Goal: Task Accomplishment & Management: Manage account settings

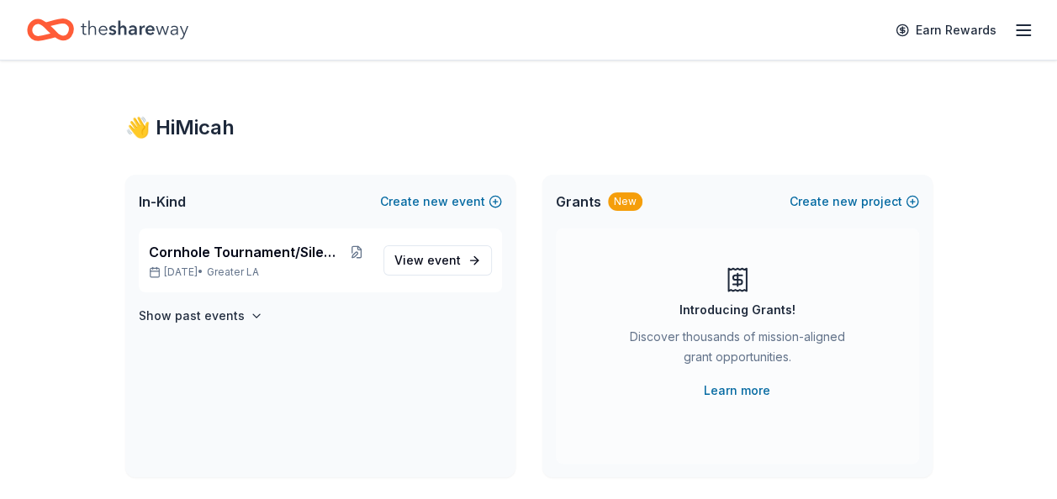
click at [1024, 33] on icon "button" at bounding box center [1023, 30] width 20 height 20
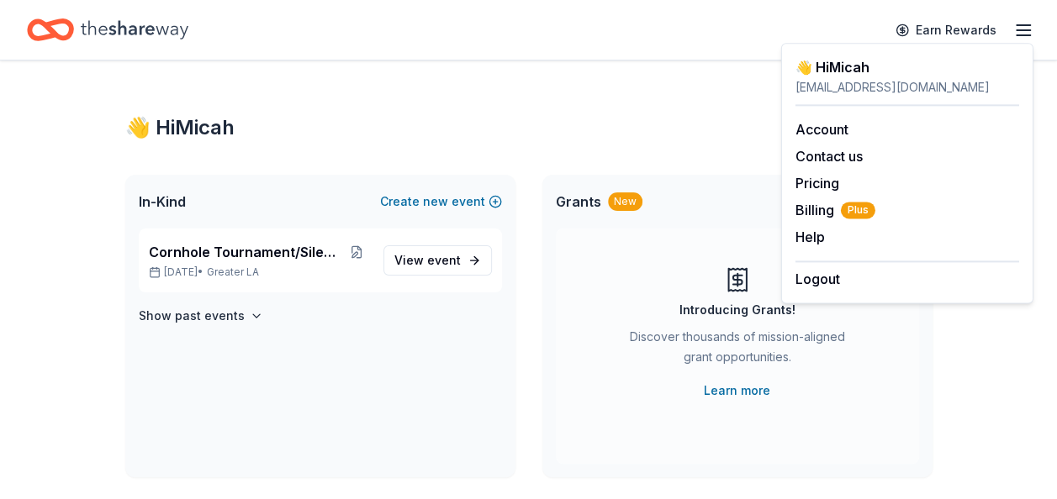
click at [671, 131] on div "👋 Hi Micah" at bounding box center [528, 127] width 807 height 27
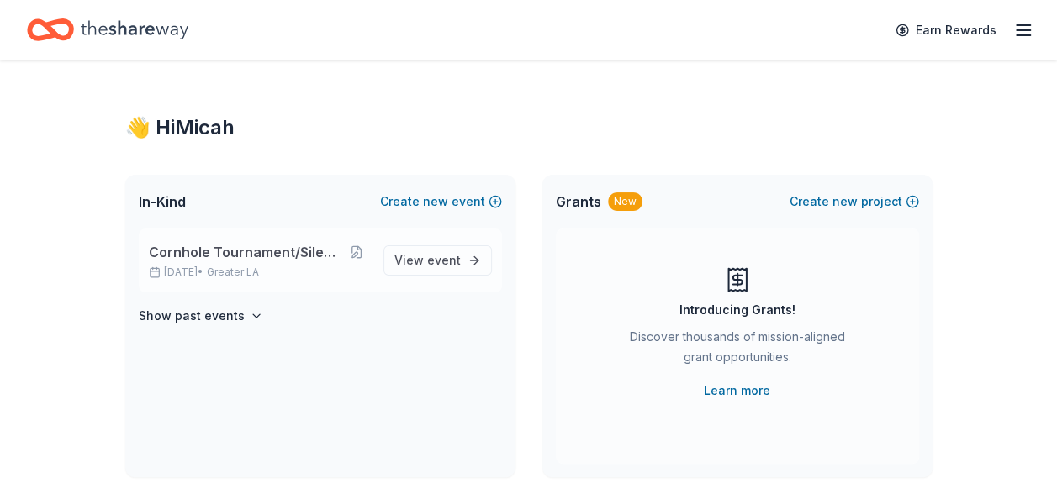
click at [227, 252] on span "Cornhole Tournament/Silent Auction" at bounding box center [246, 252] width 194 height 20
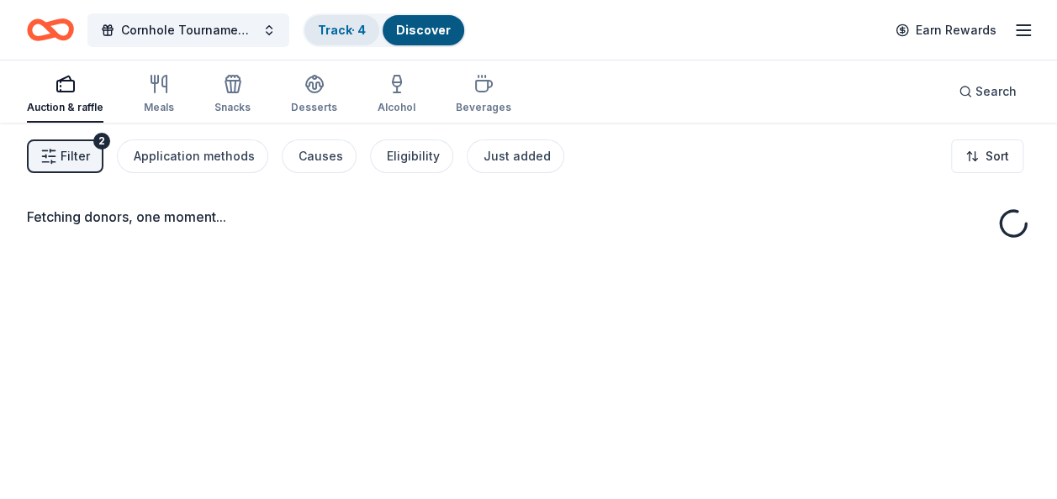
click at [339, 29] on link "Track · 4" at bounding box center [342, 30] width 48 height 14
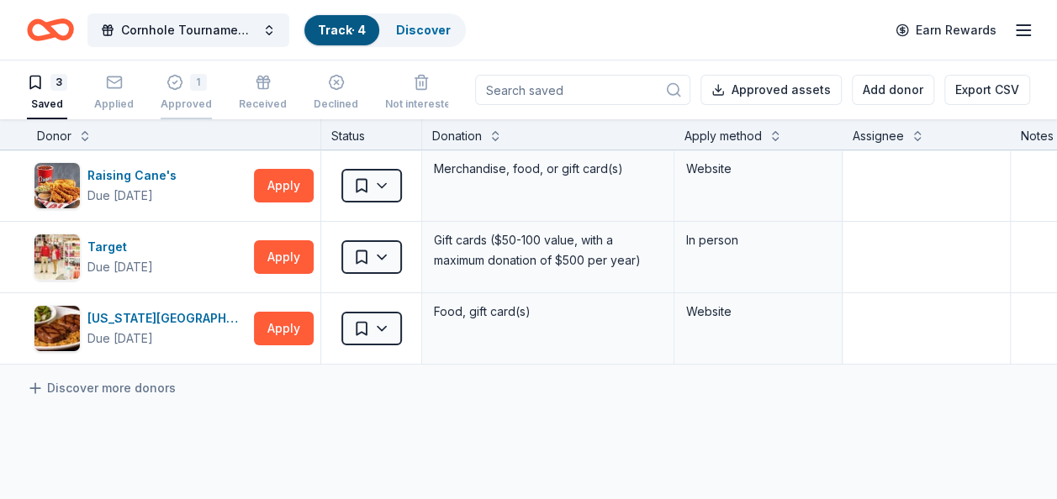
click at [190, 98] on div "Approved" at bounding box center [186, 104] width 51 height 13
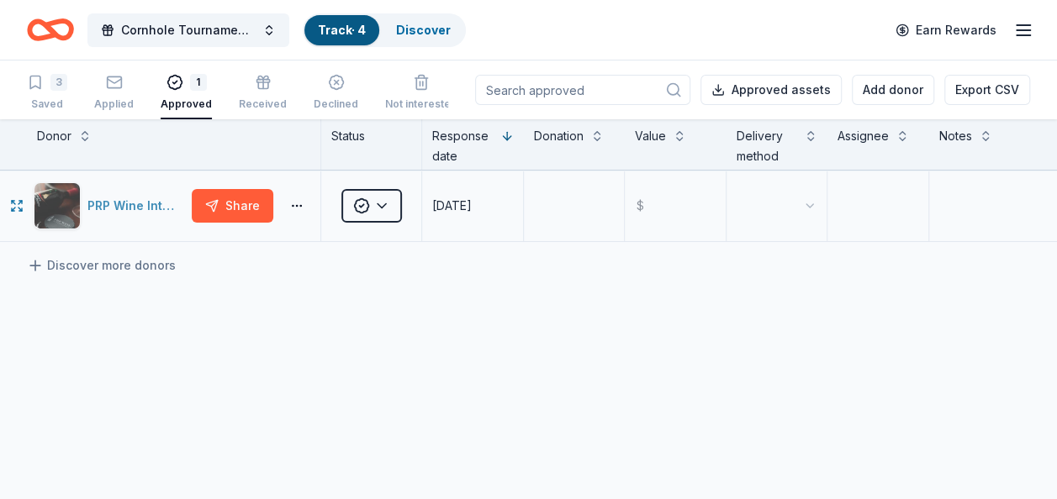
click at [109, 193] on div "PRP Wine International" at bounding box center [109, 205] width 151 height 47
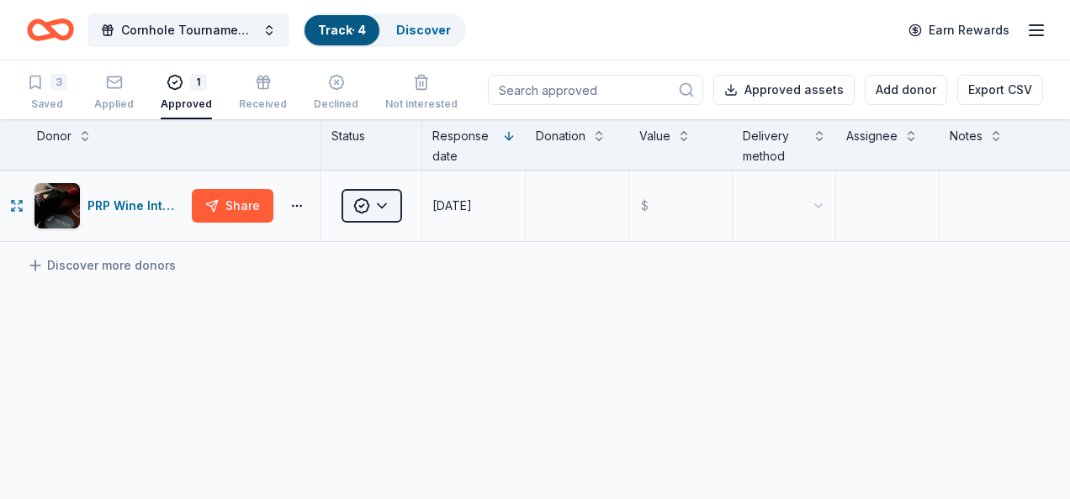
click at [395, 204] on html "Cornhole Tournament/Silent Auction Track · 4 Discover Earn Rewards 3 Saved Appl…" at bounding box center [535, 249] width 1070 height 499
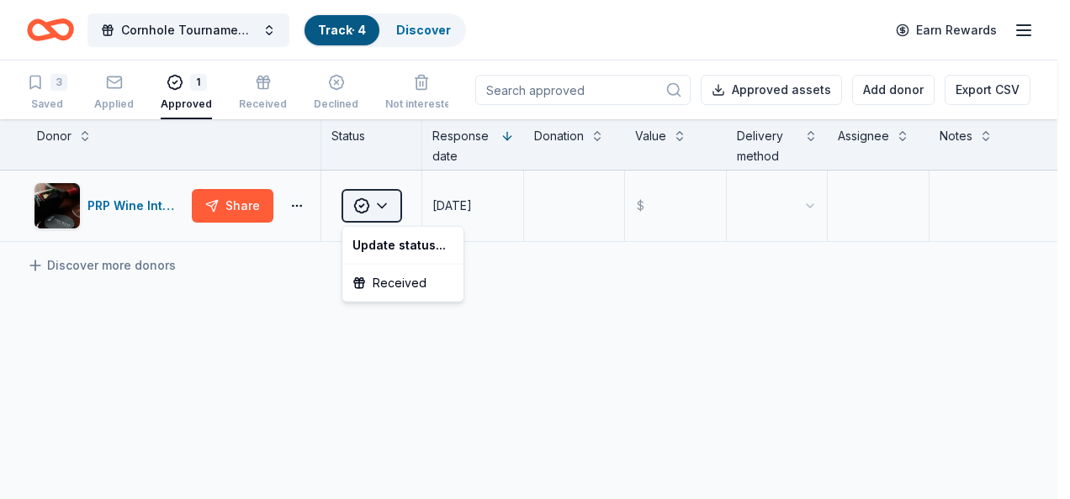
click at [395, 204] on html "Cornhole Tournament/Silent Auction Track · 4 Discover Earn Rewards 3 Saved Appl…" at bounding box center [535, 249] width 1070 height 499
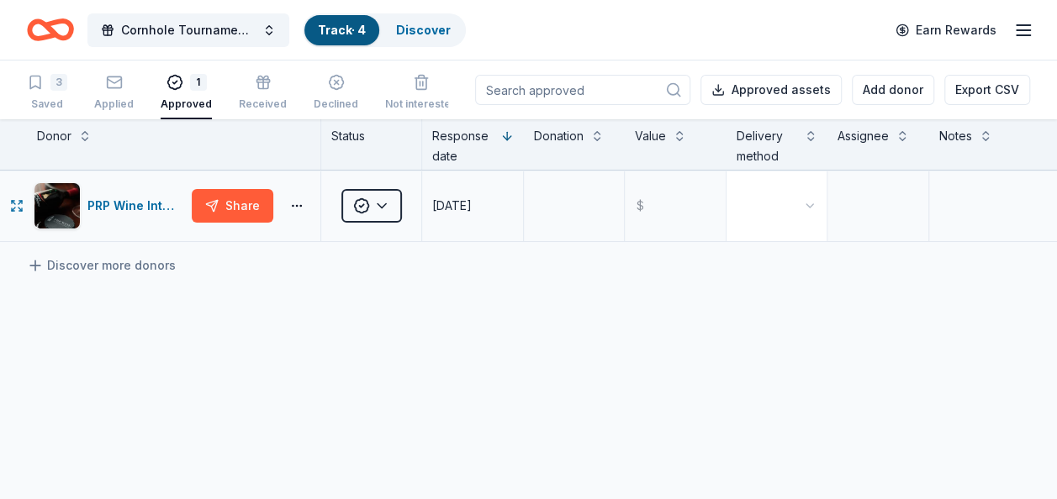
click at [794, 212] on html "Cornhole Tournament/Silent Auction Track · 4 Discover Earn Rewards 3 Saved Appl…" at bounding box center [528, 249] width 1057 height 499
click at [775, 204] on html "Cornhole Tournament/Silent Auction Track · 4 Discover Earn Rewards 3 Saved Appl…" at bounding box center [528, 249] width 1057 height 499
click at [131, 214] on div "PRP Wine International" at bounding box center [136, 206] width 98 height 20
click at [377, 203] on html "Cornhole Tournament/Silent Auction Track · 4 Discover Earn Rewards 3 Saved Appl…" at bounding box center [528, 249] width 1057 height 499
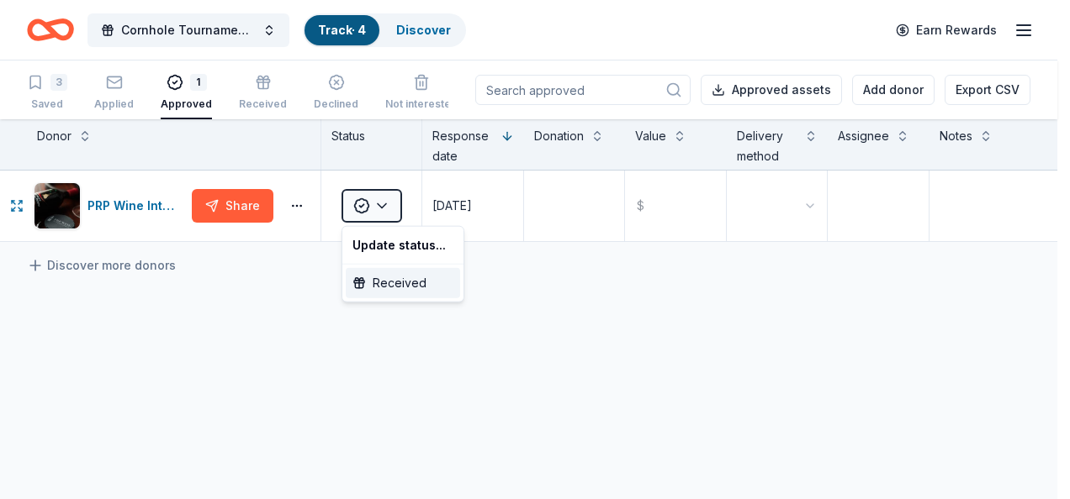
click at [370, 282] on div "Received" at bounding box center [403, 283] width 114 height 30
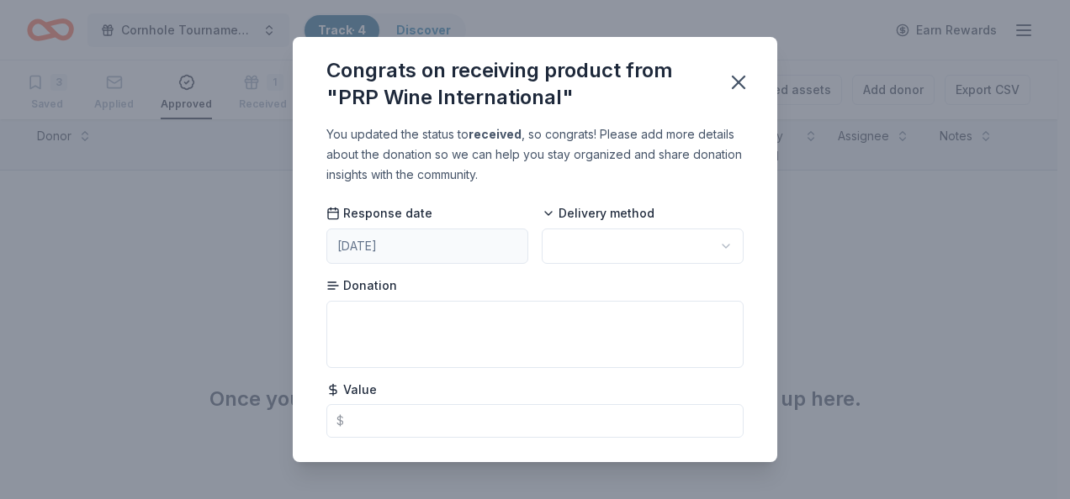
click at [663, 246] on html "Cornhole Tournament/Silent Auction Track · 4 Discover Earn Rewards 3 Saved Appl…" at bounding box center [535, 249] width 1070 height 499
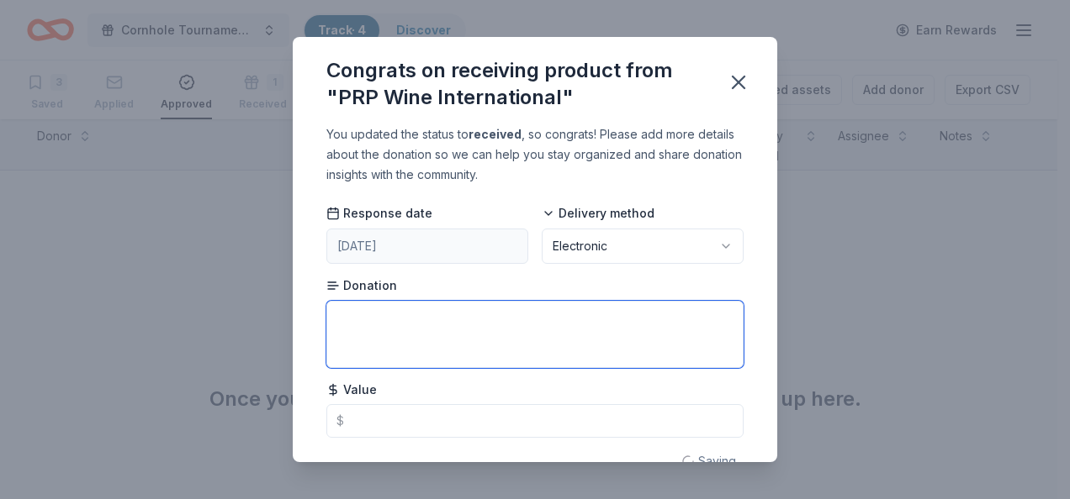
click at [511, 328] on textarea at bounding box center [534, 334] width 417 height 67
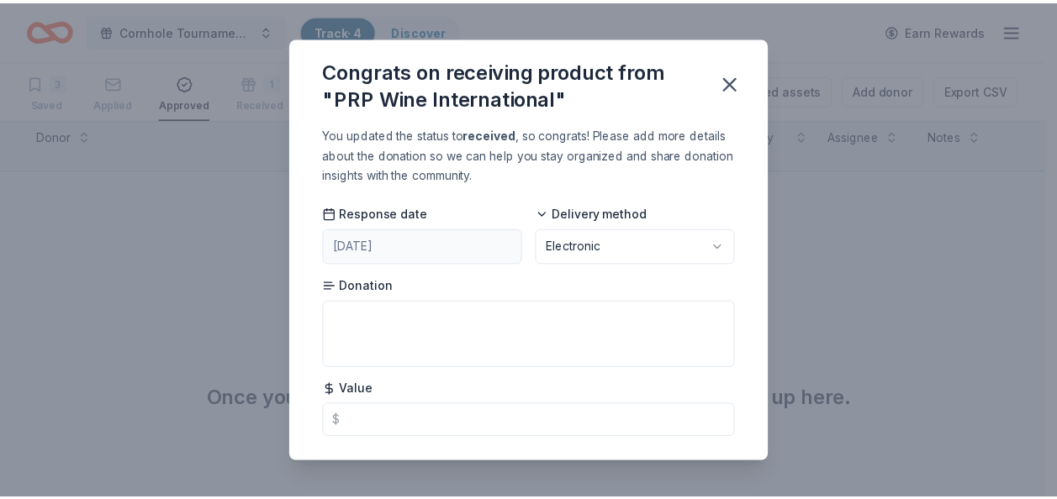
scroll to position [35, 0]
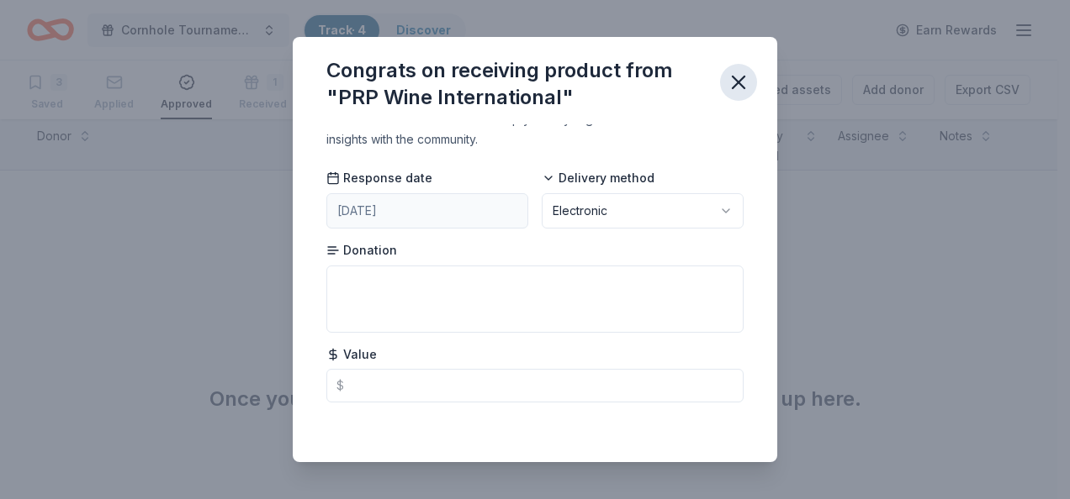
click at [738, 83] on icon "button" at bounding box center [738, 83] width 12 height 12
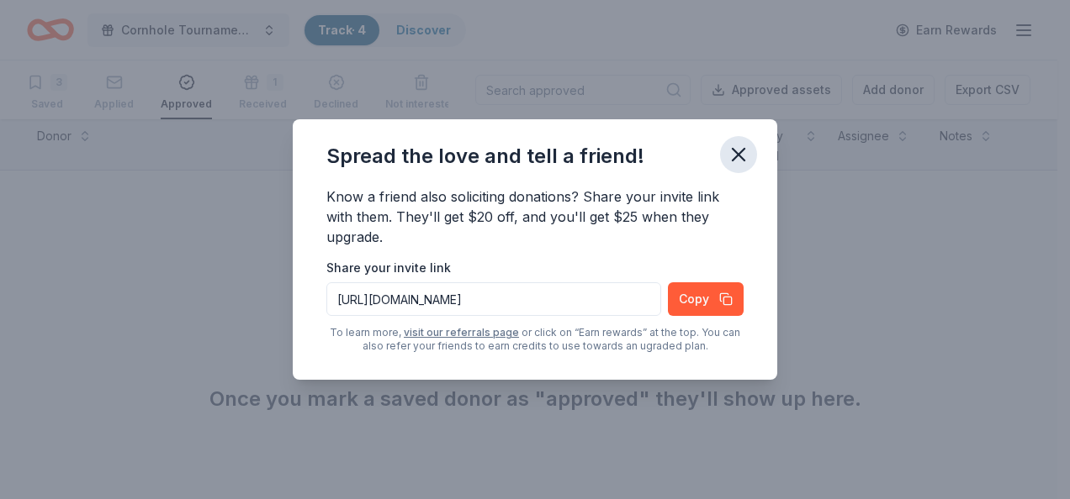
click at [742, 146] on icon "button" at bounding box center [739, 155] width 24 height 24
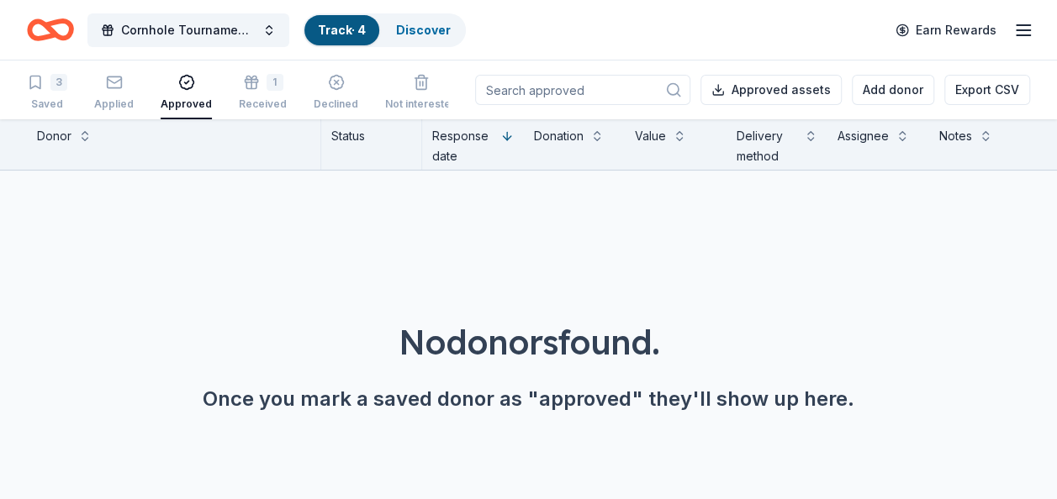
click at [353, 37] on div "Track · 4" at bounding box center [341, 30] width 75 height 30
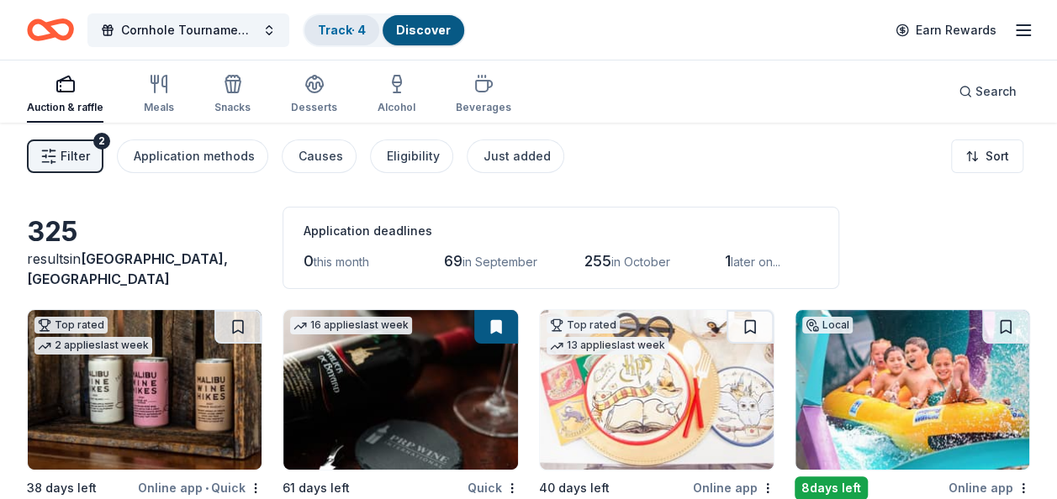
click at [332, 29] on link "Track · 4" at bounding box center [342, 30] width 48 height 14
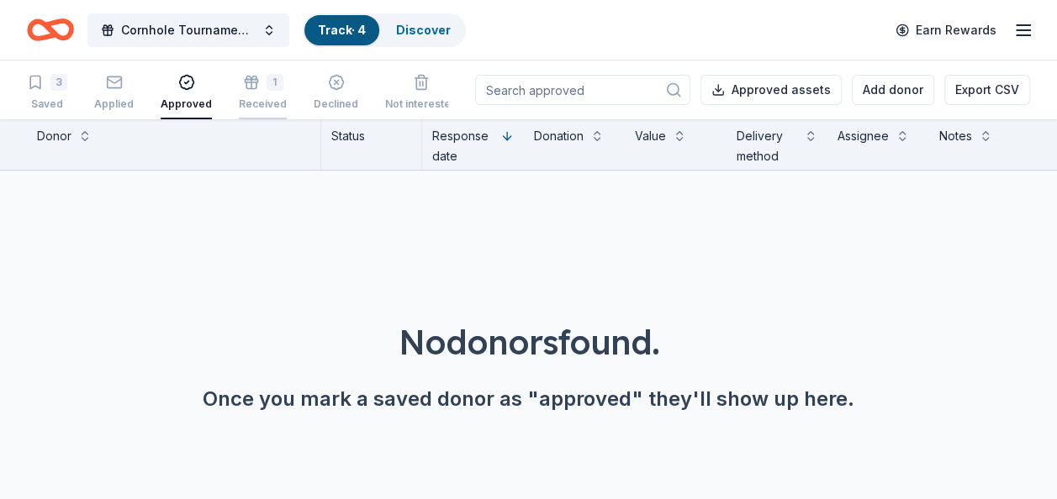
click at [254, 90] on div "1 Received" at bounding box center [263, 92] width 48 height 37
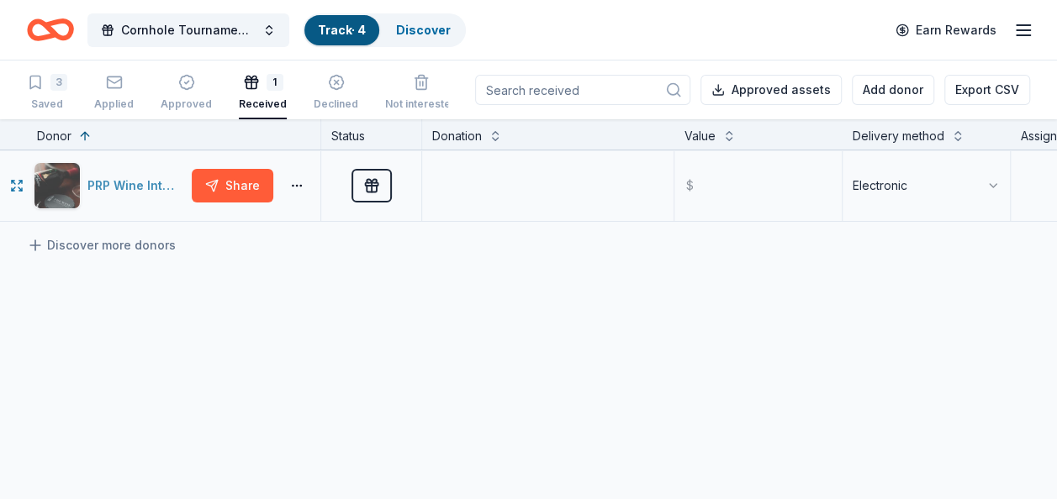
click at [153, 182] on div "PRP Wine International" at bounding box center [136, 186] width 98 height 20
click at [193, 87] on div "button" at bounding box center [186, 82] width 51 height 17
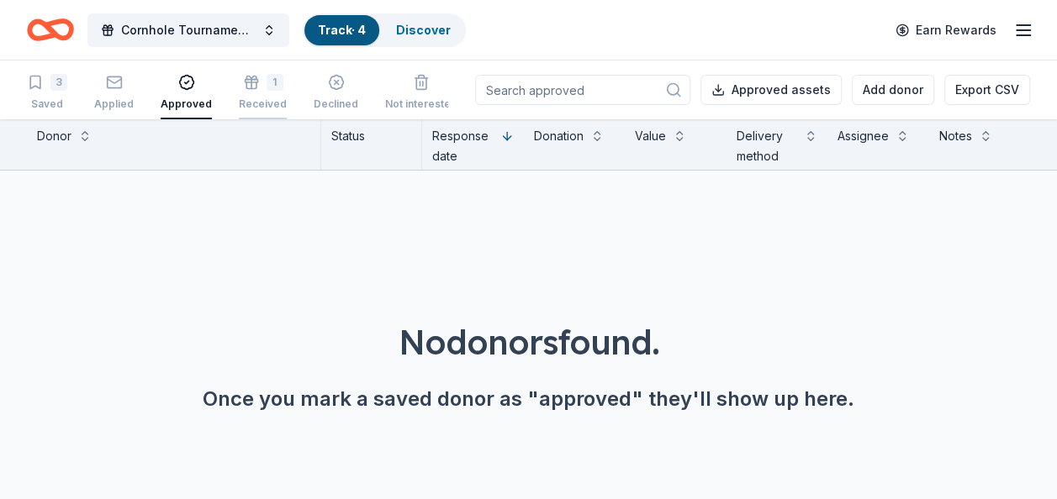
click at [267, 89] on div "1" at bounding box center [275, 82] width 17 height 17
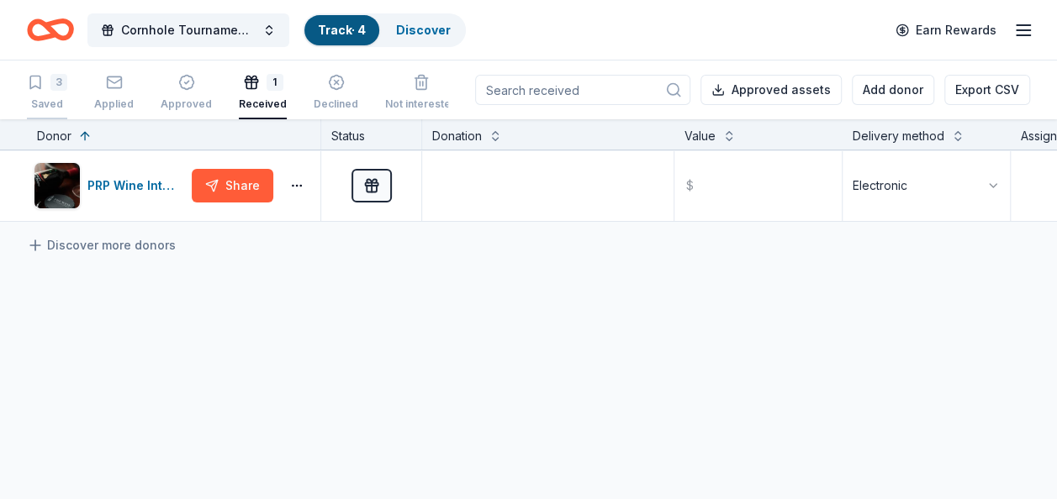
click at [48, 94] on div "3 Saved" at bounding box center [47, 92] width 40 height 37
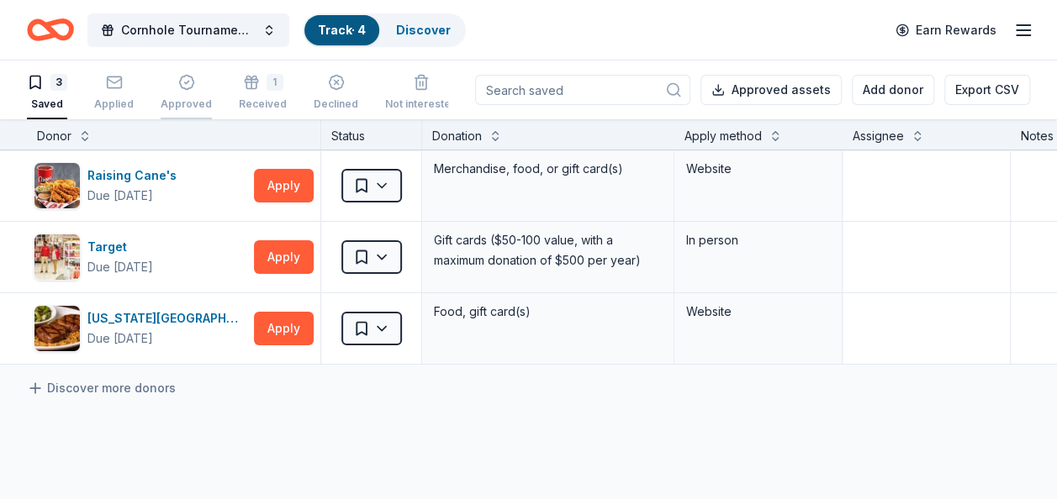
click at [178, 88] on icon "button" at bounding box center [186, 82] width 17 height 17
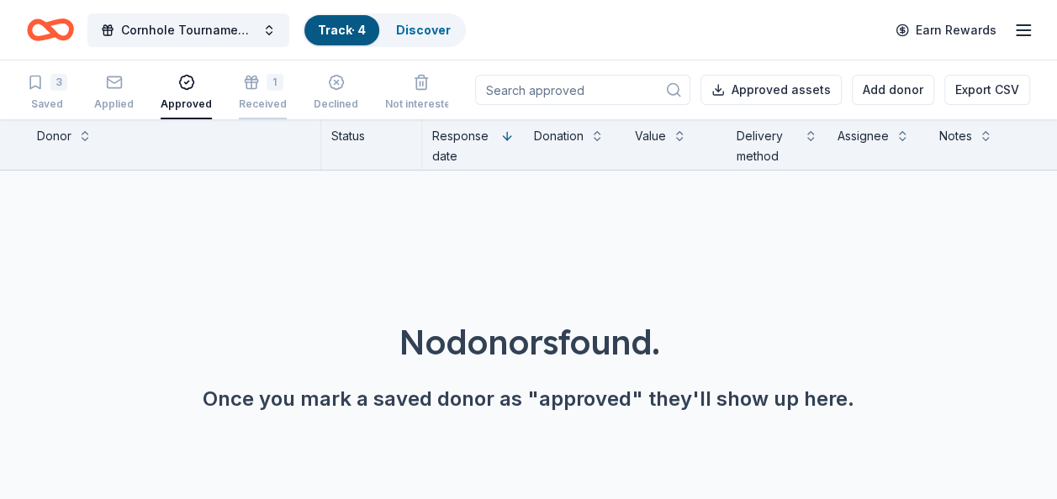
click at [258, 89] on div "1" at bounding box center [263, 82] width 48 height 17
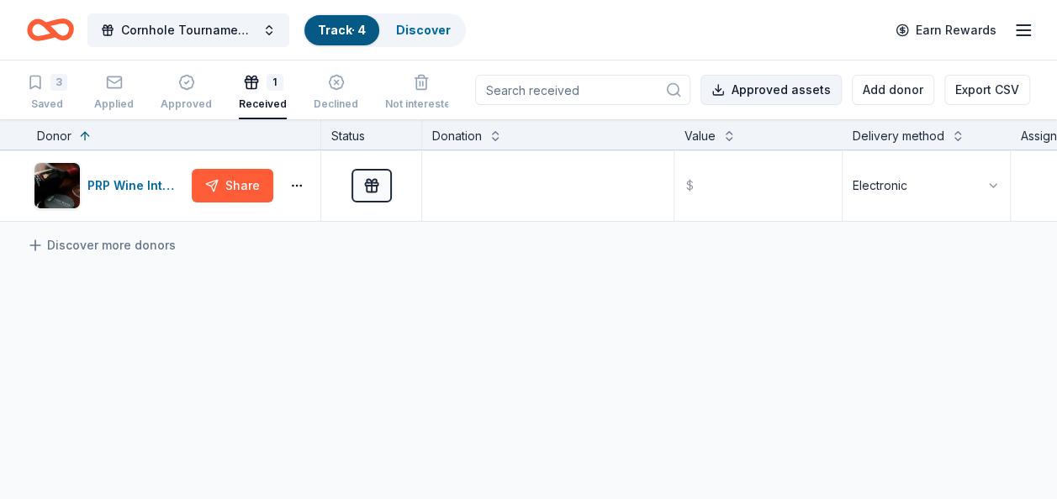
click at [817, 91] on button "Approved assets" at bounding box center [770, 90] width 141 height 30
click at [585, 35] on div "Cornhole Tournament/Silent Auction Track · 4 Discover Earn Rewards" at bounding box center [528, 30] width 1003 height 40
click at [146, 187] on div "PRP Wine International" at bounding box center [136, 186] width 98 height 20
click at [267, 86] on div "1" at bounding box center [275, 82] width 17 height 17
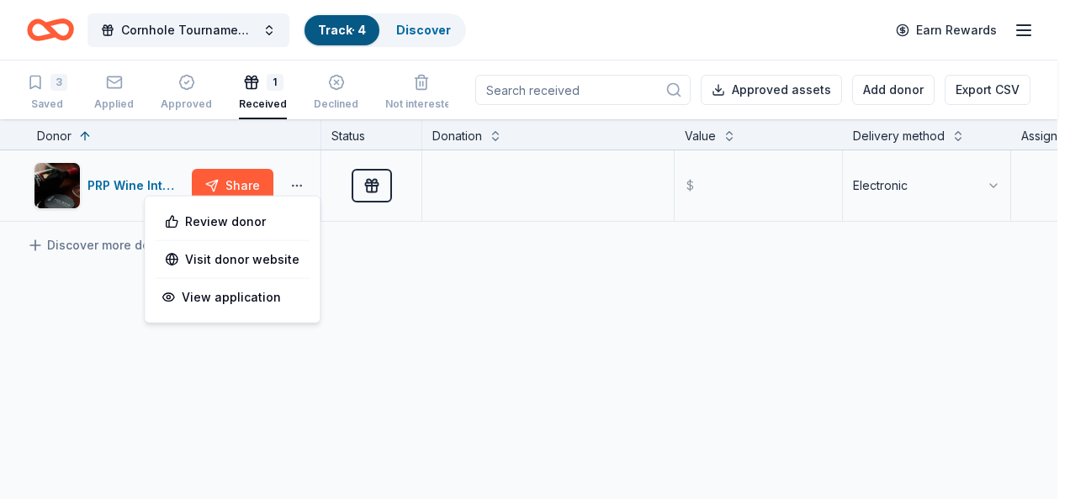
click at [293, 184] on html "Cornhole Tournament/Silent Auction Track · 4 Discover Earn Rewards 3 Saved Appl…" at bounding box center [535, 249] width 1070 height 499
click at [417, 274] on html "Cornhole Tournament/Silent Auction Track · 4 Discover Earn Rewards 3 Saved Appl…" at bounding box center [535, 249] width 1070 height 499
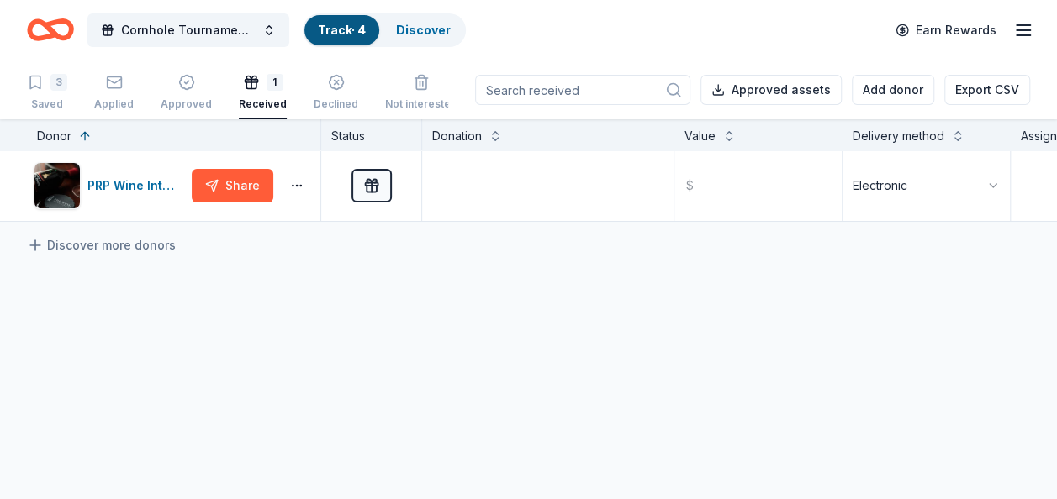
click at [1019, 29] on icon "button" at bounding box center [1023, 30] width 20 height 20
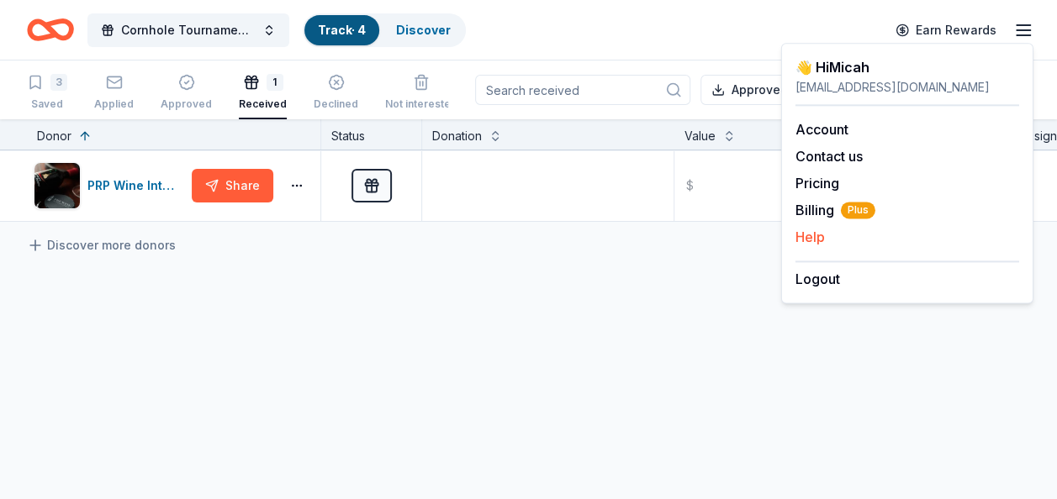
click at [820, 230] on button "Help" at bounding box center [809, 237] width 29 height 20
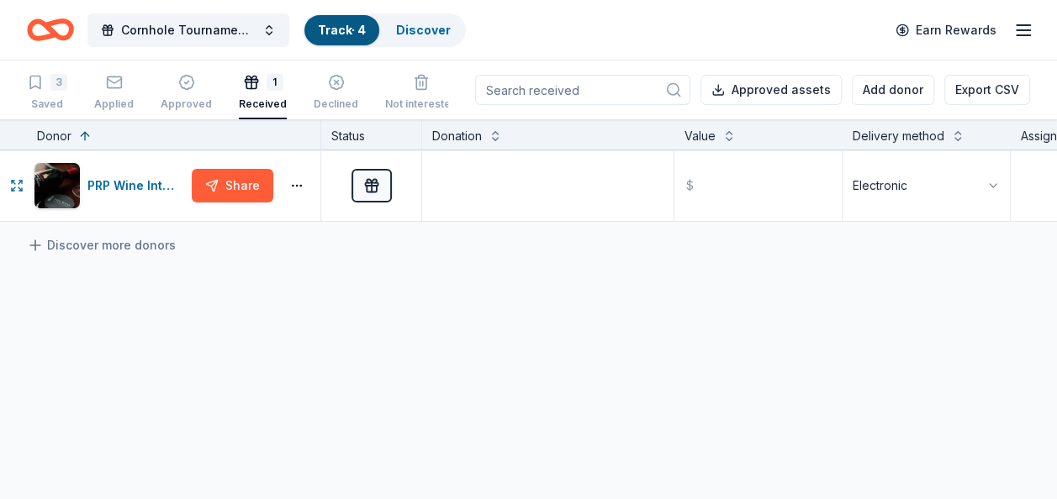
drag, startPoint x: 17, startPoint y: 183, endPoint x: 568, endPoint y: 341, distance: 573.8
click at [568, 341] on div "PRP Wine International Share Received $ Electronic Discover more donors" at bounding box center [729, 345] width 1458 height 388
click at [9, 182] on button "button" at bounding box center [17, 186] width 20 height 20
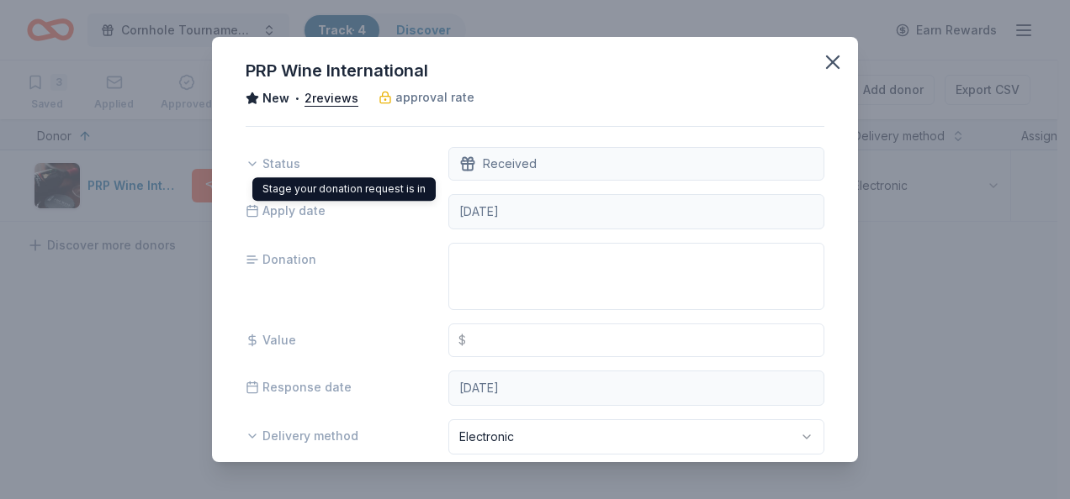
click at [268, 172] on span "Status" at bounding box center [273, 164] width 55 height 20
click at [258, 164] on icon at bounding box center [252, 163] width 13 height 13
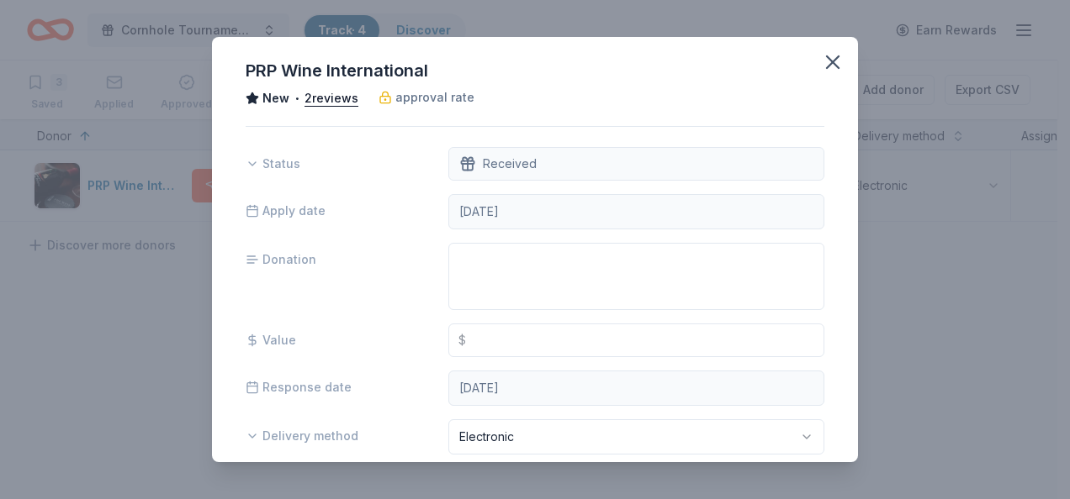
click at [285, 166] on span "Status" at bounding box center [273, 164] width 55 height 20
click at [258, 166] on icon at bounding box center [252, 163] width 13 height 13
click at [249, 163] on icon at bounding box center [252, 163] width 7 height 3
click at [821, 54] on icon "button" at bounding box center [833, 62] width 24 height 24
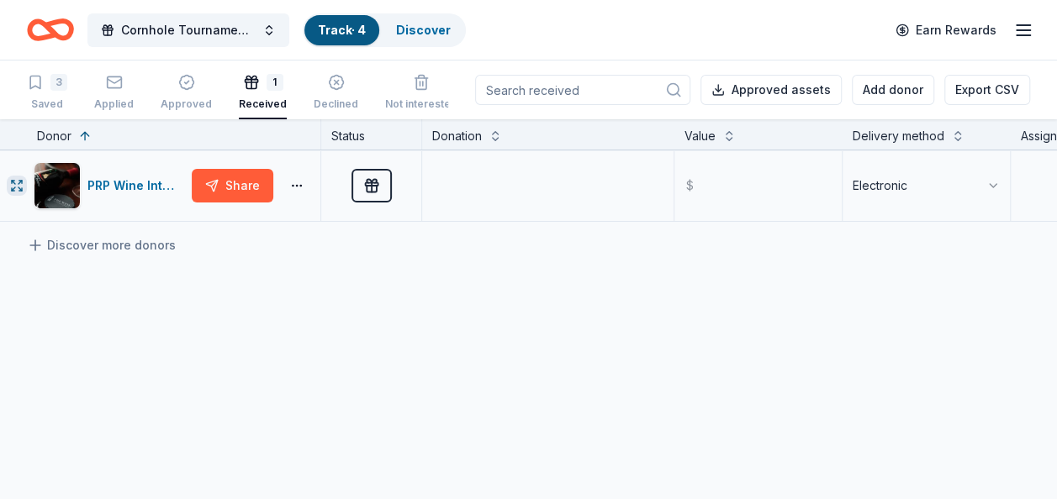
click at [19, 187] on icon "button" at bounding box center [16, 185] width 13 height 13
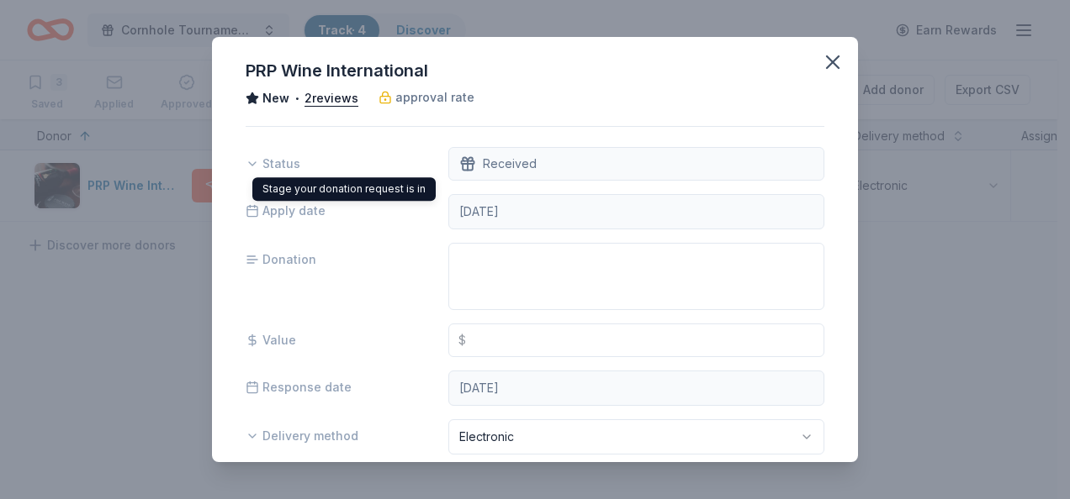
click at [256, 161] on icon at bounding box center [252, 163] width 13 height 13
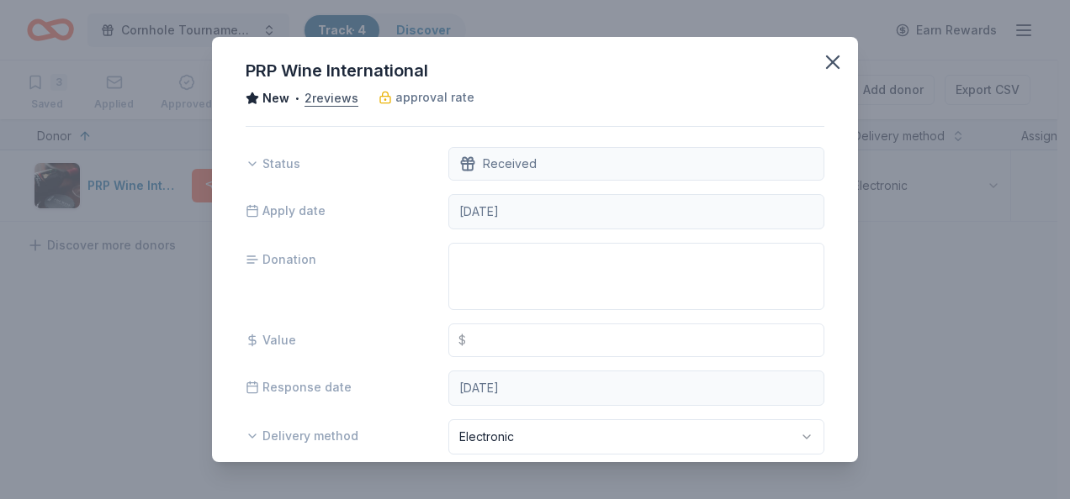
click at [320, 103] on button "2 reviews" at bounding box center [331, 98] width 54 height 20
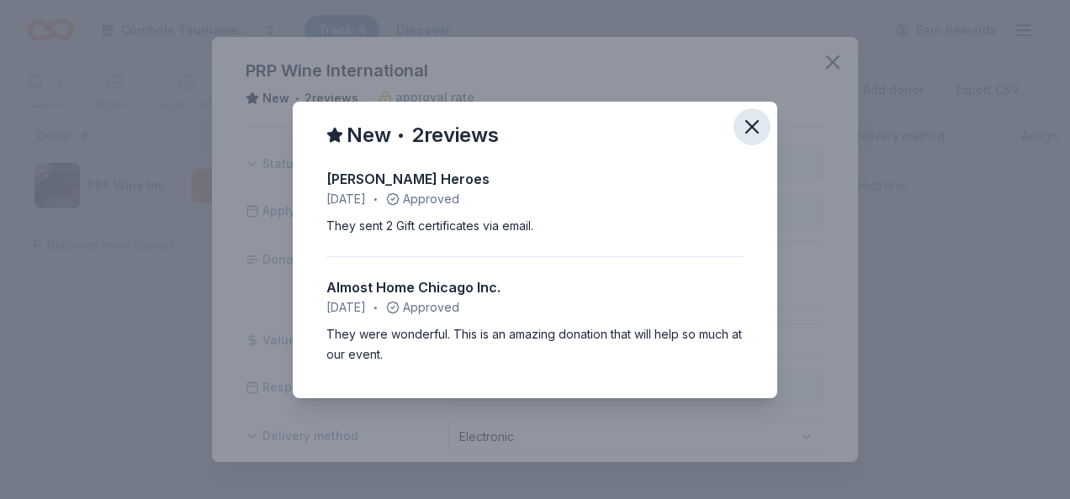
click at [754, 126] on icon "button" at bounding box center [752, 127] width 24 height 24
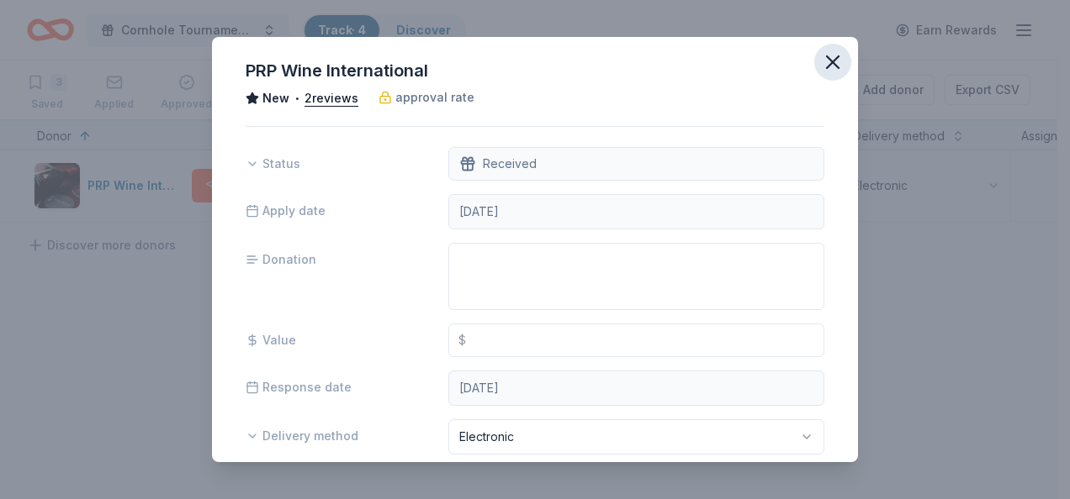
click at [827, 62] on icon "button" at bounding box center [833, 62] width 12 height 12
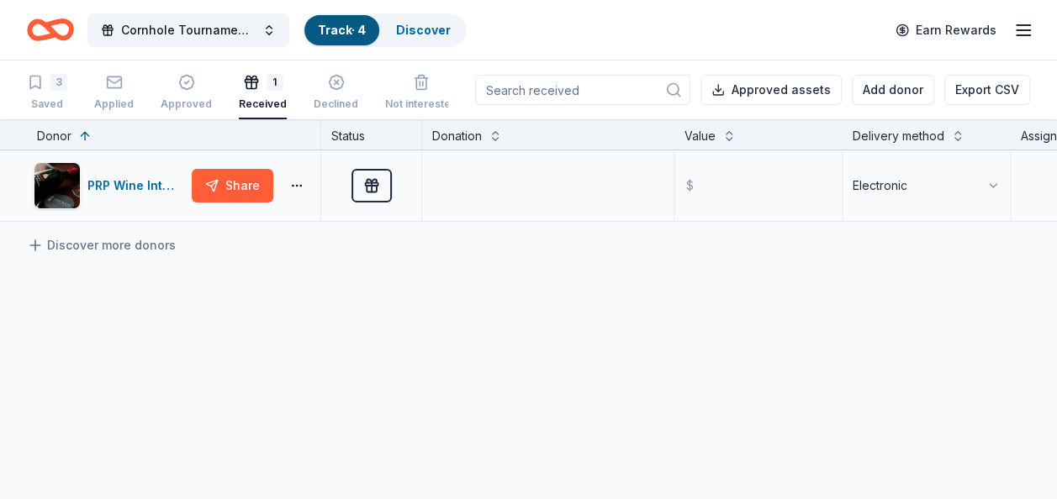
click at [251, 91] on div "1 Received" at bounding box center [263, 92] width 48 height 37
drag, startPoint x: 251, startPoint y: 91, endPoint x: 804, endPoint y: 358, distance: 614.5
click at [804, 358] on div "PRP Wine International Share Received $ Electronic Discover more donors" at bounding box center [729, 345] width 1458 height 388
click at [982, 183] on html "Cornhole Tournament/Silent Auction Track · 4 Discover Earn Rewards 3 Saved Appl…" at bounding box center [528, 249] width 1057 height 499
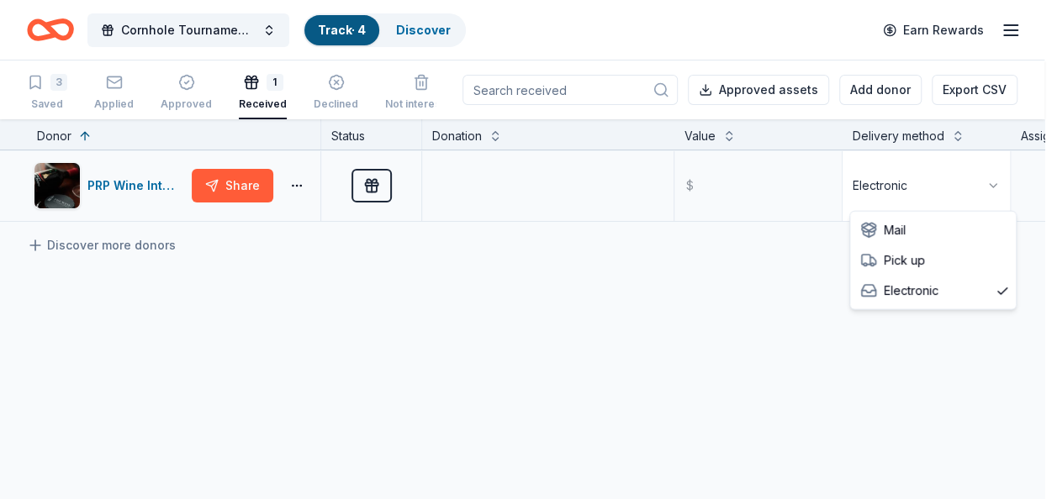
click at [982, 183] on html "Cornhole Tournament/Silent Auction Track · 4 Discover Earn Rewards 3 Saved Appl…" at bounding box center [528, 249] width 1057 height 499
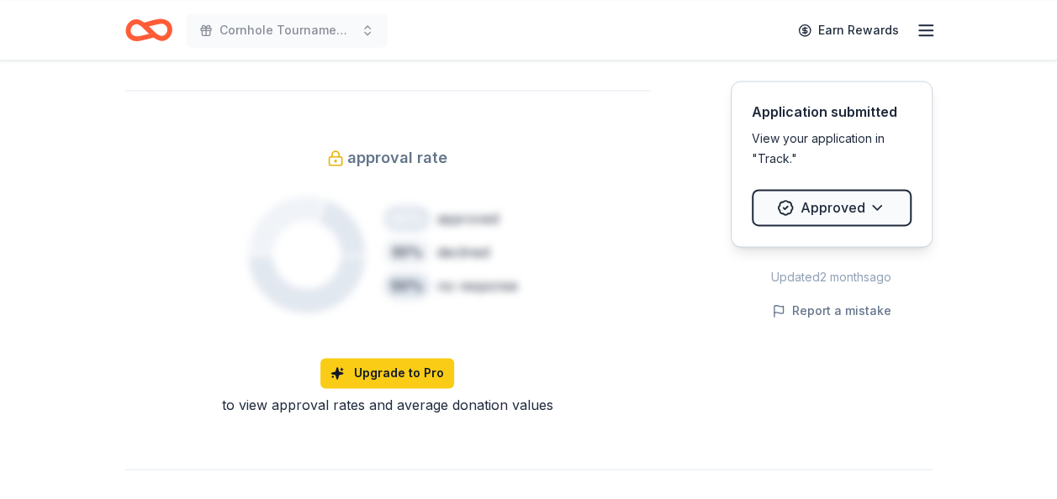
scroll to position [1176, 0]
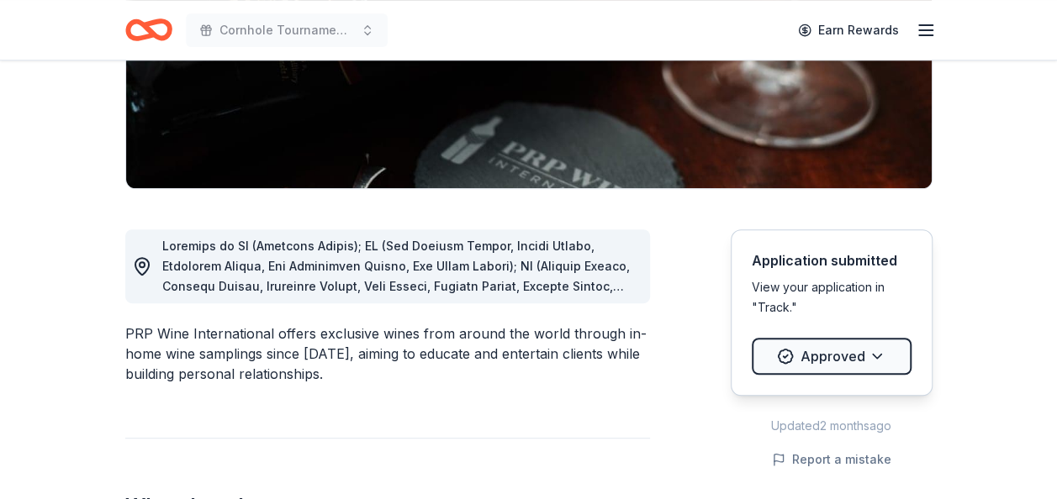
scroll to position [0, 0]
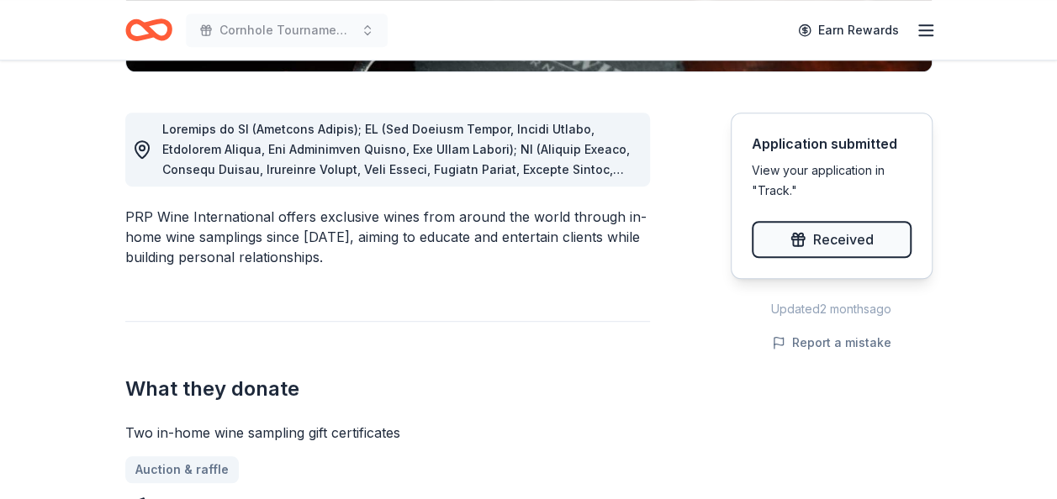
scroll to position [442, 0]
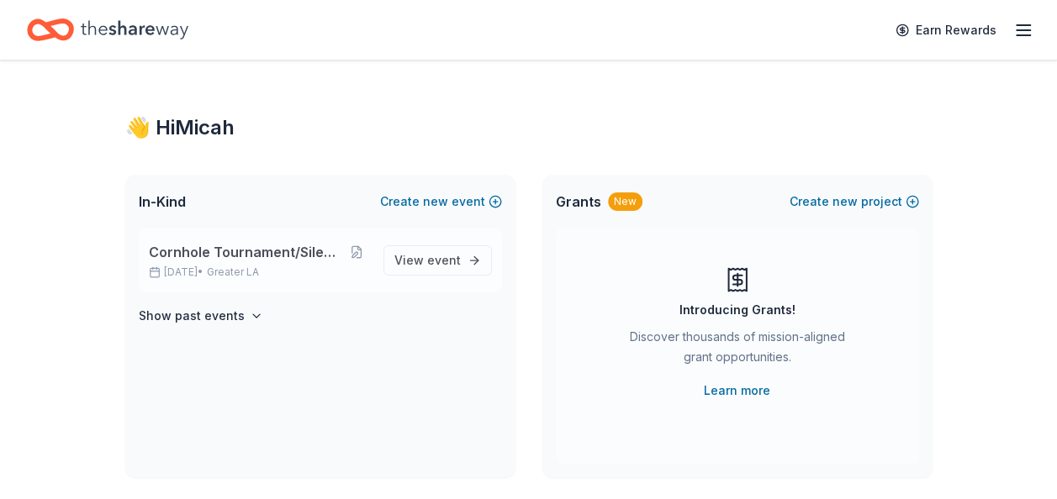
click at [258, 247] on span "Cornhole Tournament/Silent Auction" at bounding box center [246, 252] width 194 height 20
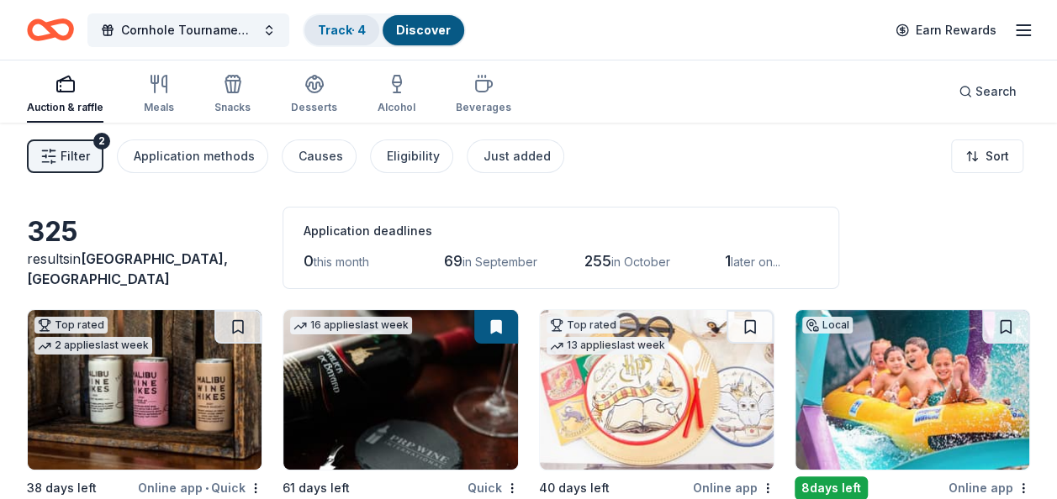
click at [345, 29] on link "Track · 4" at bounding box center [342, 30] width 48 height 14
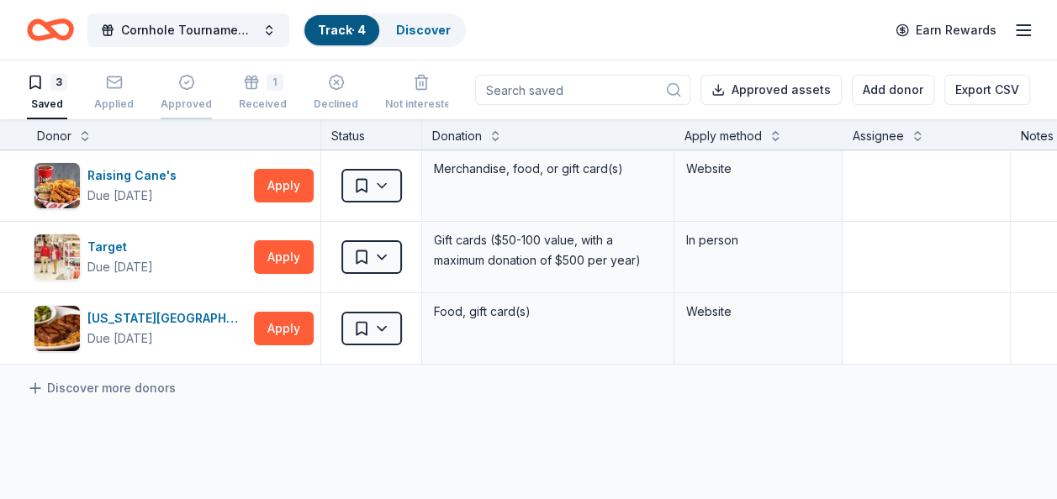
click at [192, 87] on div "button" at bounding box center [186, 82] width 51 height 17
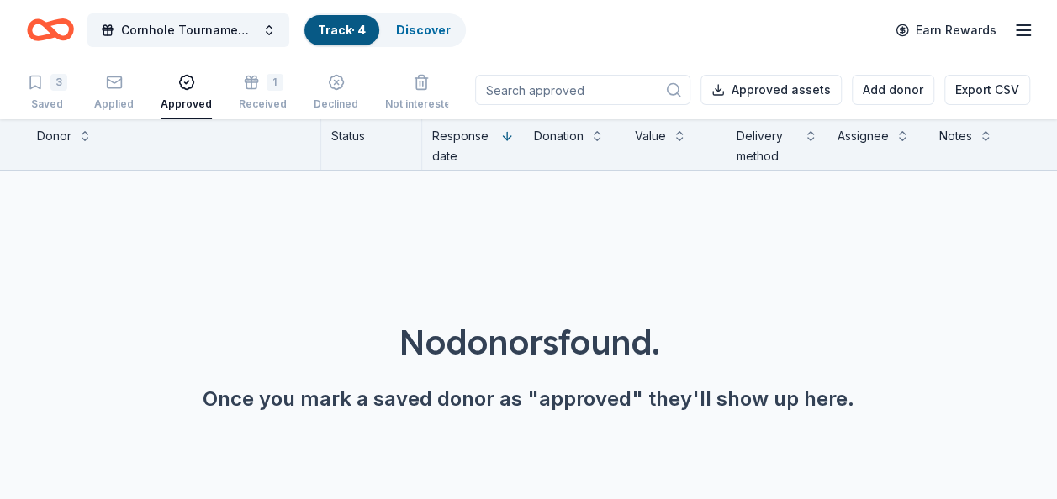
click at [584, 90] on input at bounding box center [582, 90] width 215 height 30
type input "I"
type input "h"
click at [249, 91] on div "1 Received" at bounding box center [263, 92] width 48 height 37
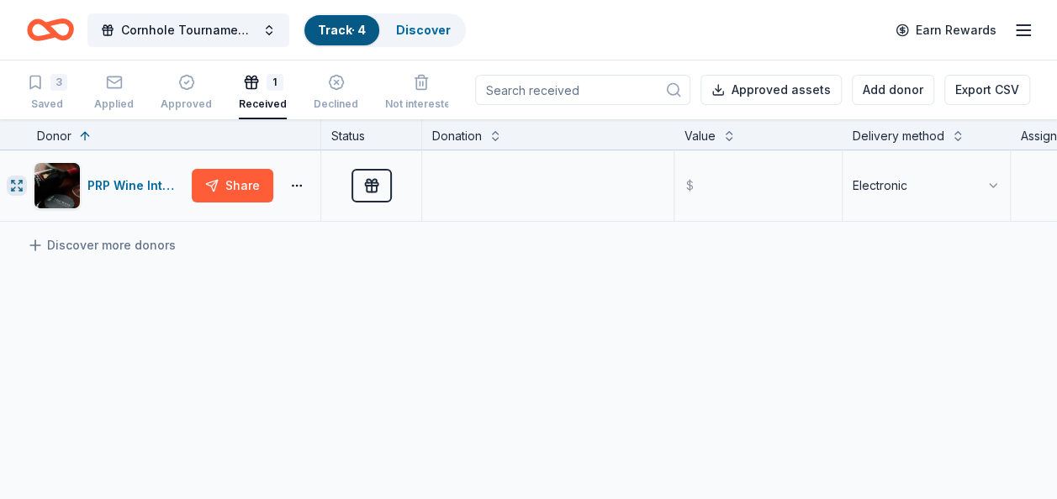
click at [14, 186] on icon "button" at bounding box center [16, 185] width 13 height 13
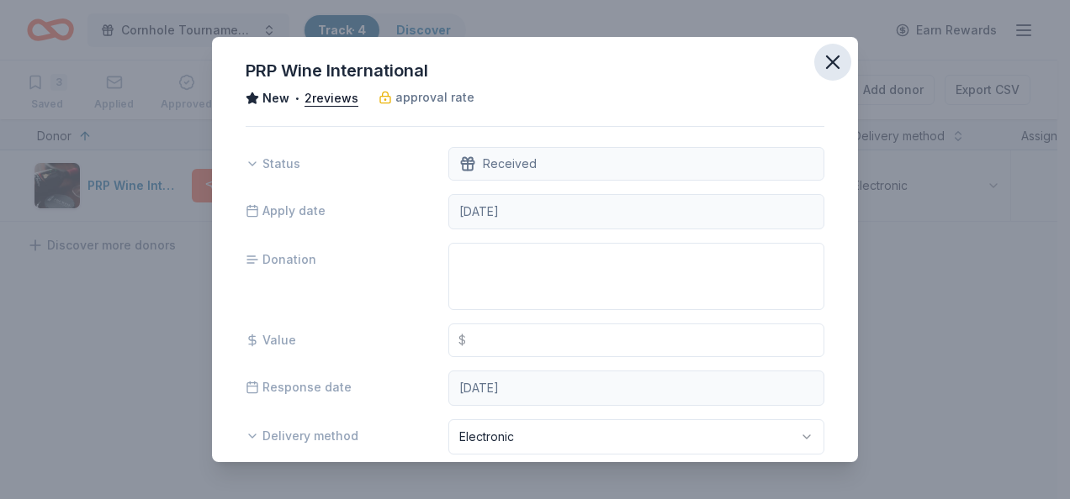
click at [821, 62] on icon "button" at bounding box center [833, 62] width 24 height 24
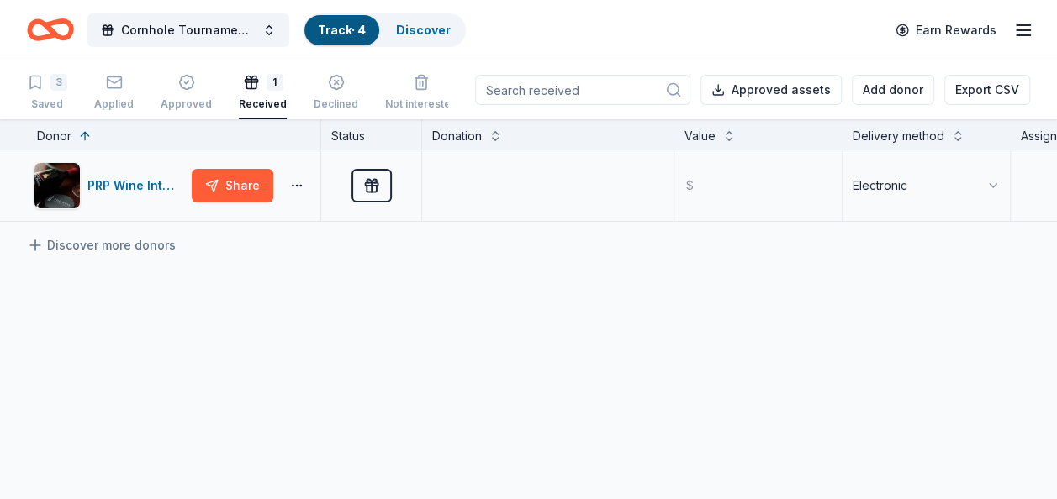
click at [1020, 26] on icon "button" at bounding box center [1023, 30] width 20 height 20
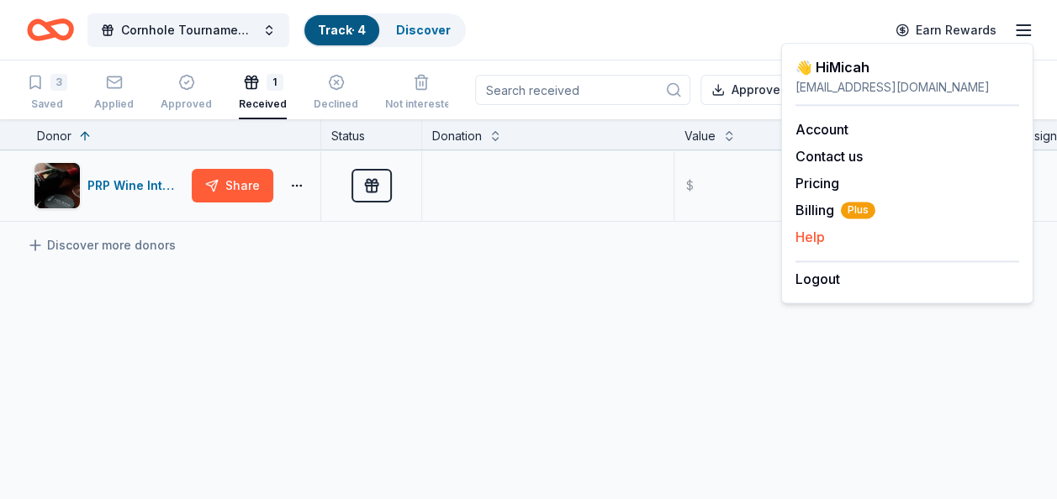
click at [816, 237] on button "Help" at bounding box center [809, 237] width 29 height 20
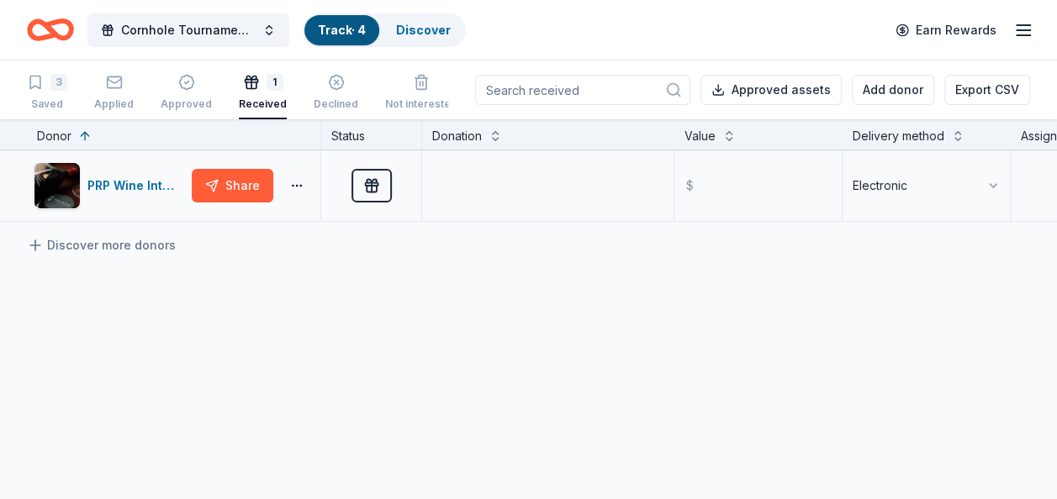
click at [1017, 30] on line "button" at bounding box center [1023, 30] width 13 height 0
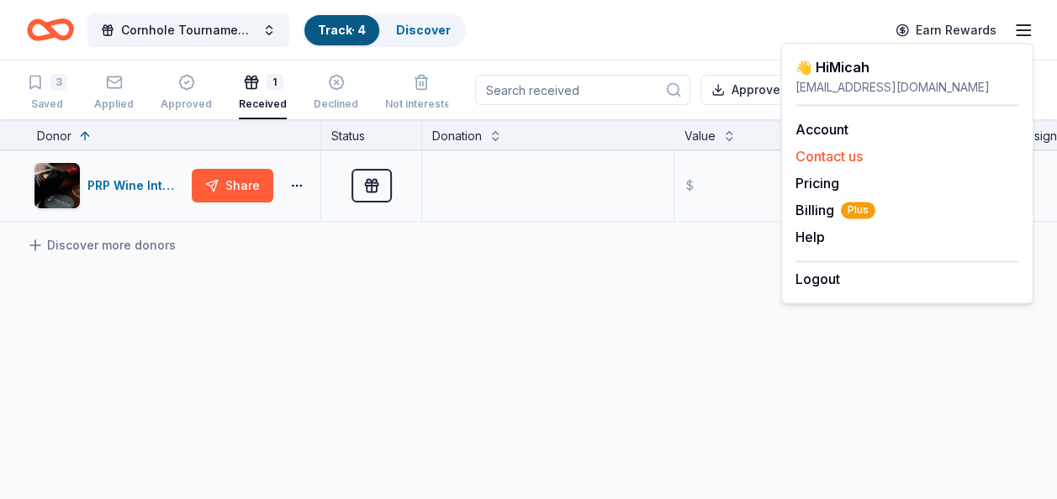
click at [827, 153] on button "Contact us" at bounding box center [828, 156] width 67 height 20
